Goal: Information Seeking & Learning: Learn about a topic

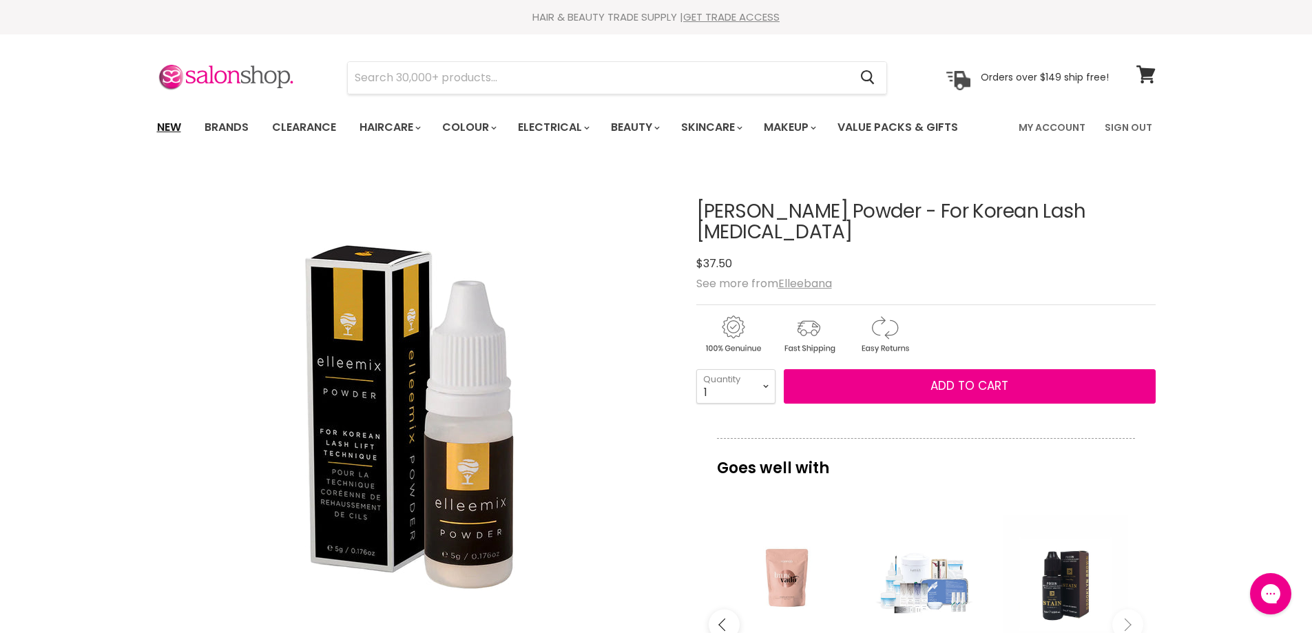
click at [161, 126] on link "New" at bounding box center [169, 127] width 45 height 29
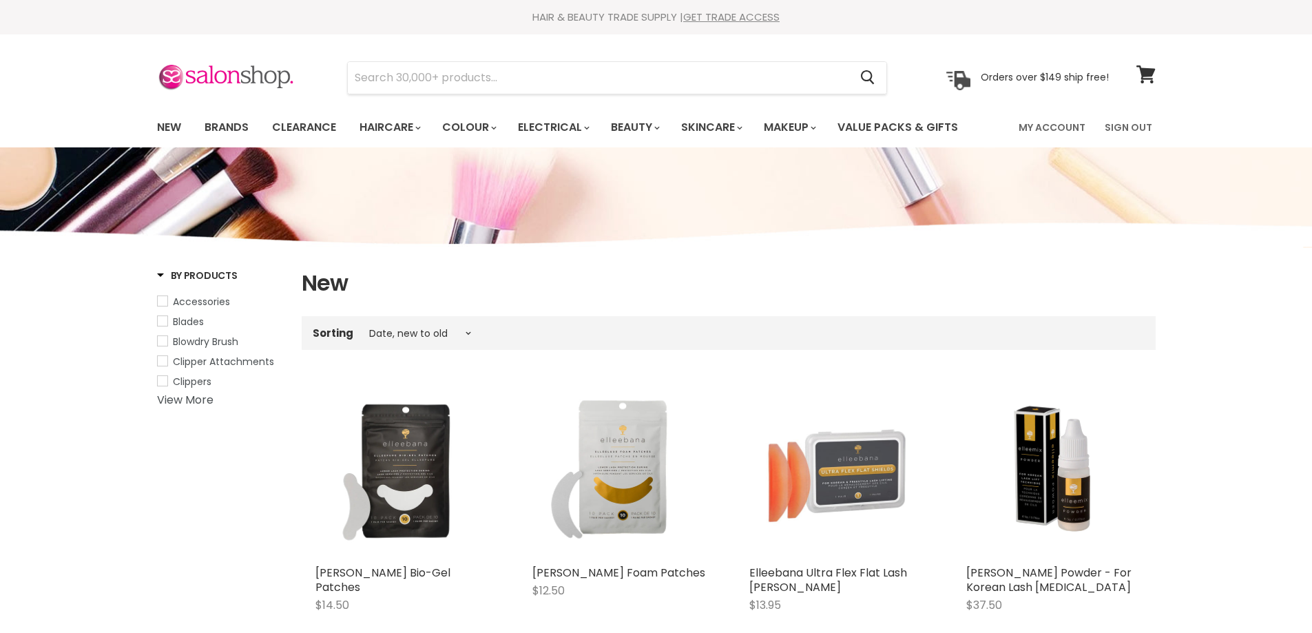
select select "created-descending"
click at [616, 498] on img "Main content" at bounding box center [620, 471] width 176 height 176
select select "created-descending"
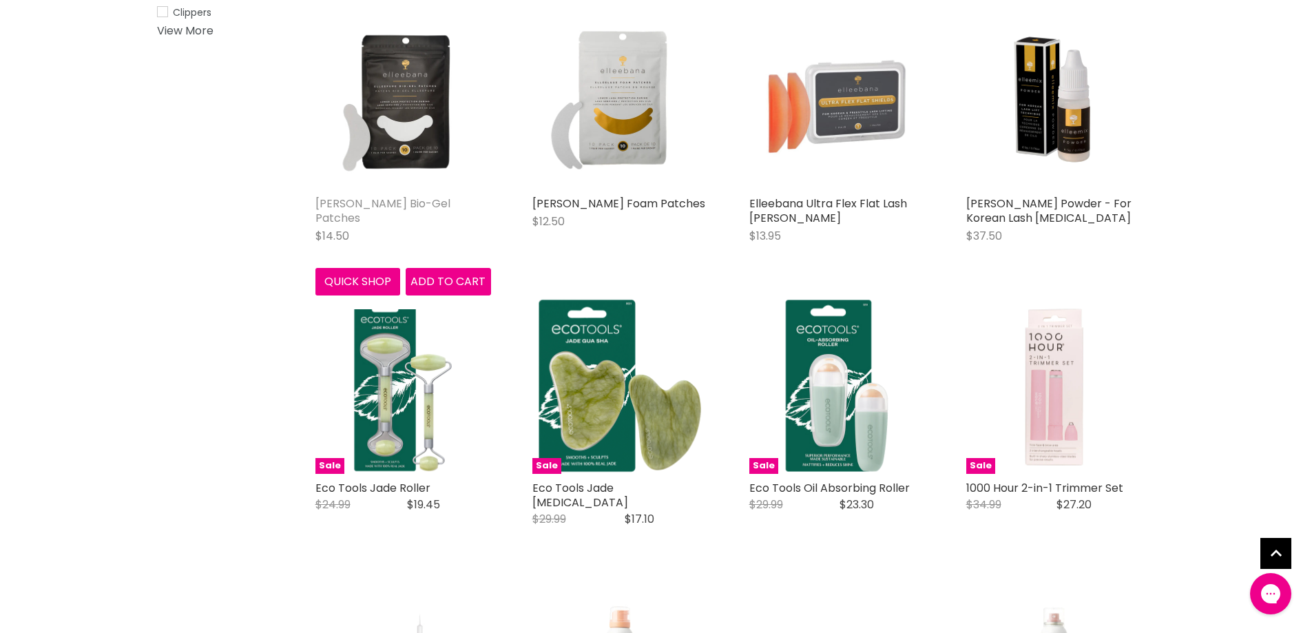
click at [406, 207] on link "[PERSON_NAME] Bio-Gel Patches" at bounding box center [382, 211] width 135 height 30
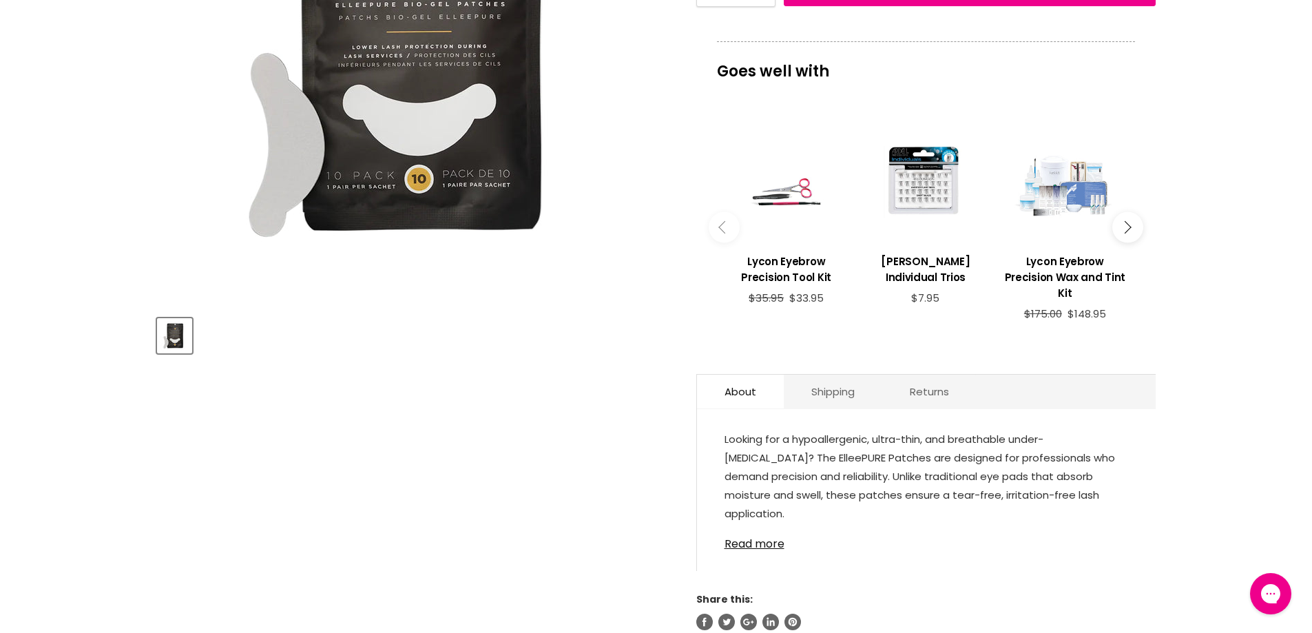
scroll to position [482, 0]
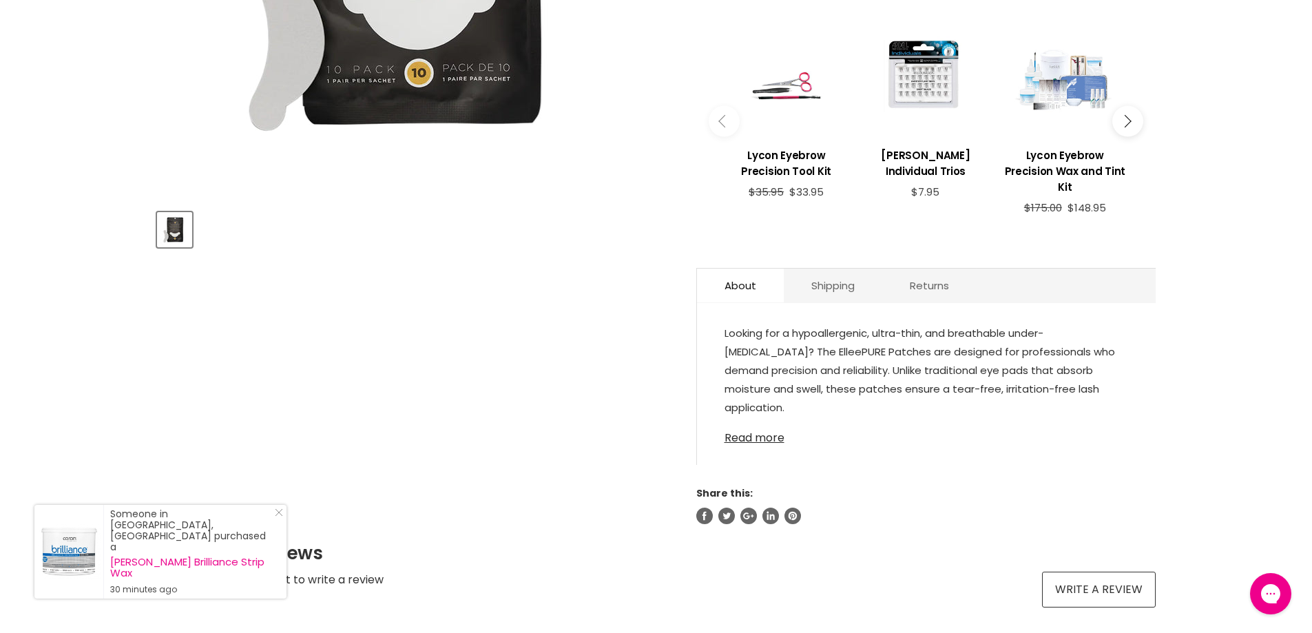
click at [739, 441] on link "Read more" at bounding box center [927, 434] width 404 height 21
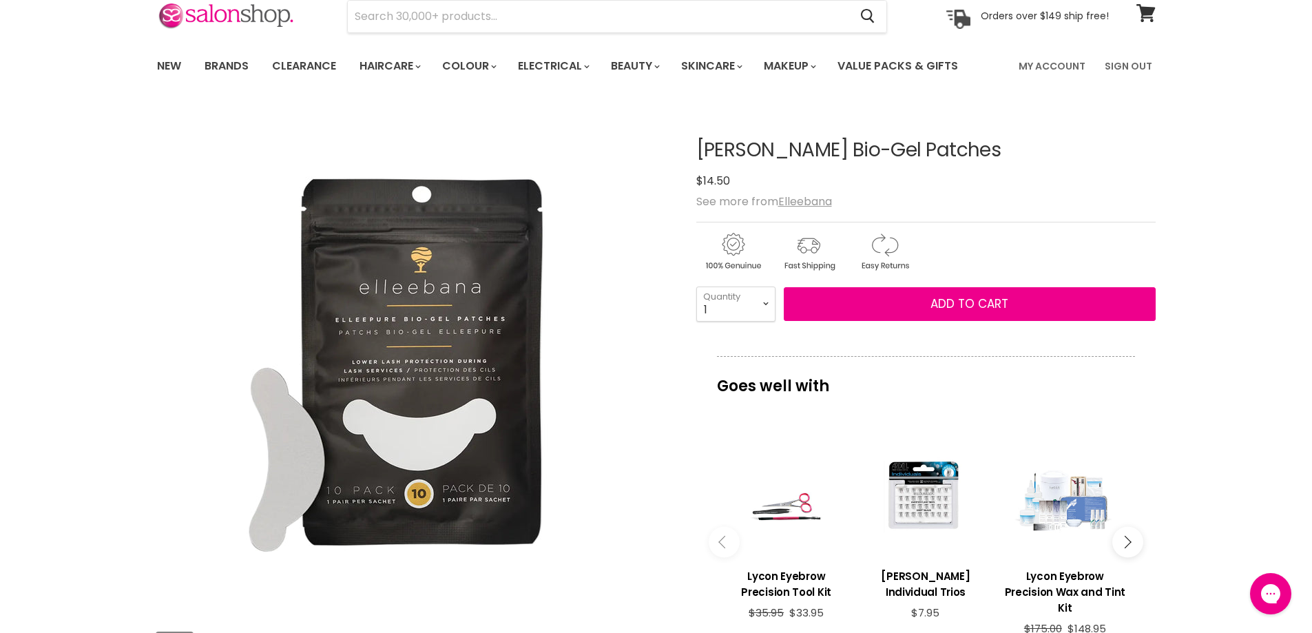
scroll to position [0, 0]
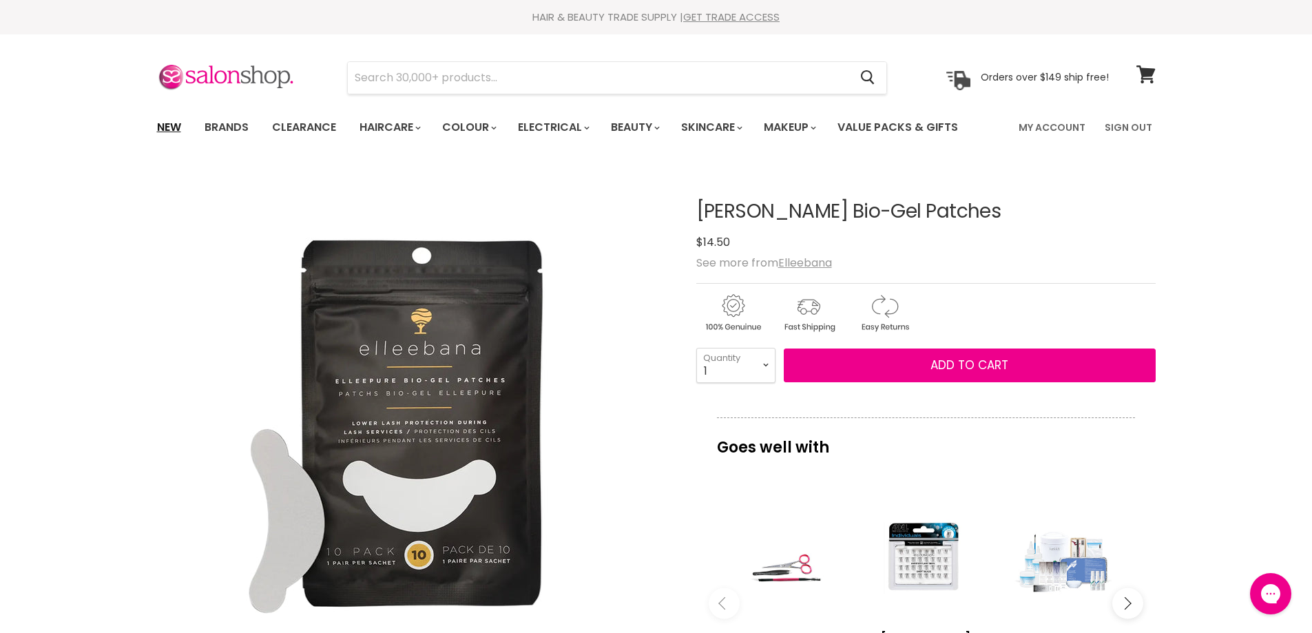
click at [158, 128] on link "New" at bounding box center [169, 127] width 45 height 29
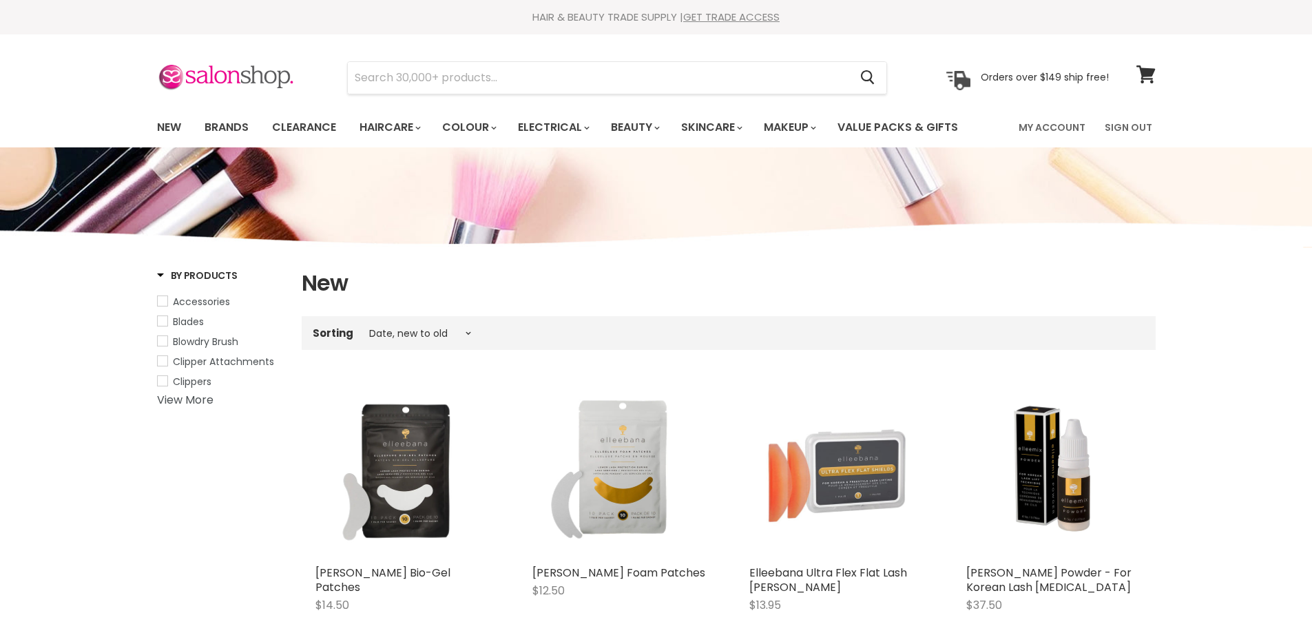
select select "created-descending"
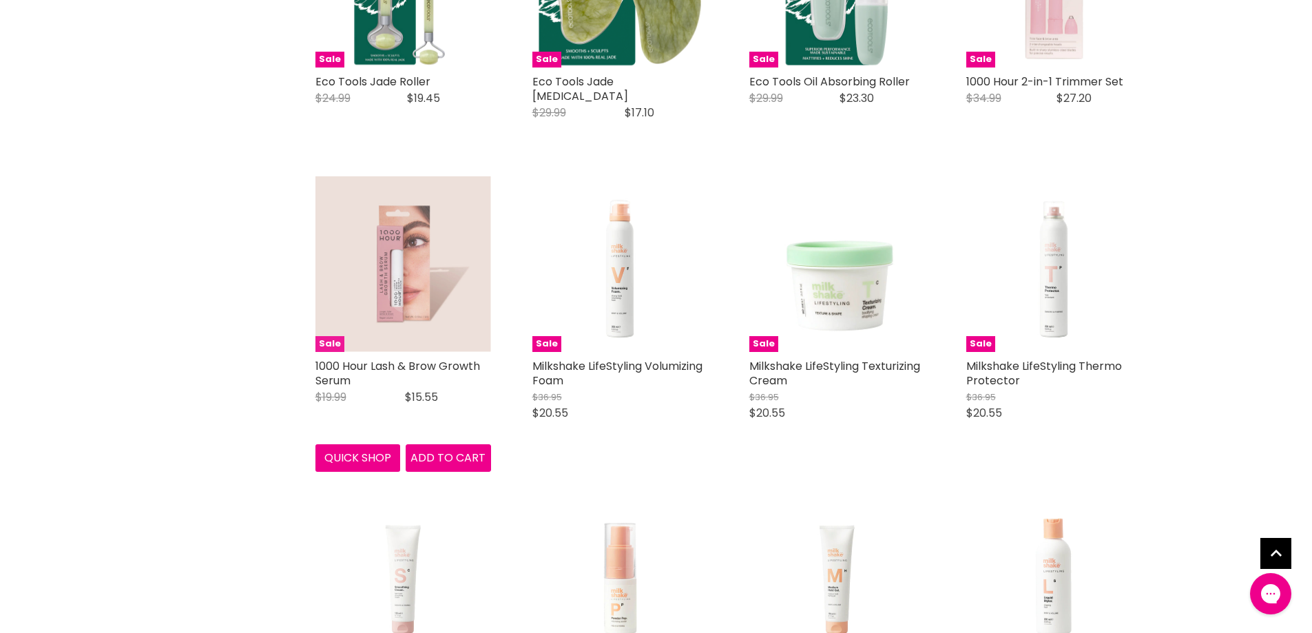
scroll to position [895, 0]
